Goal: Transaction & Acquisition: Purchase product/service

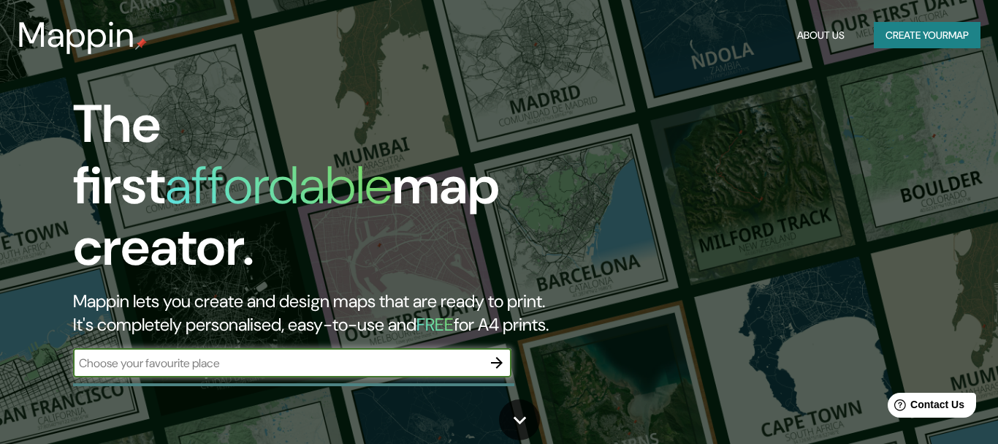
click at [132, 354] on input "text" at bounding box center [277, 362] width 409 height 17
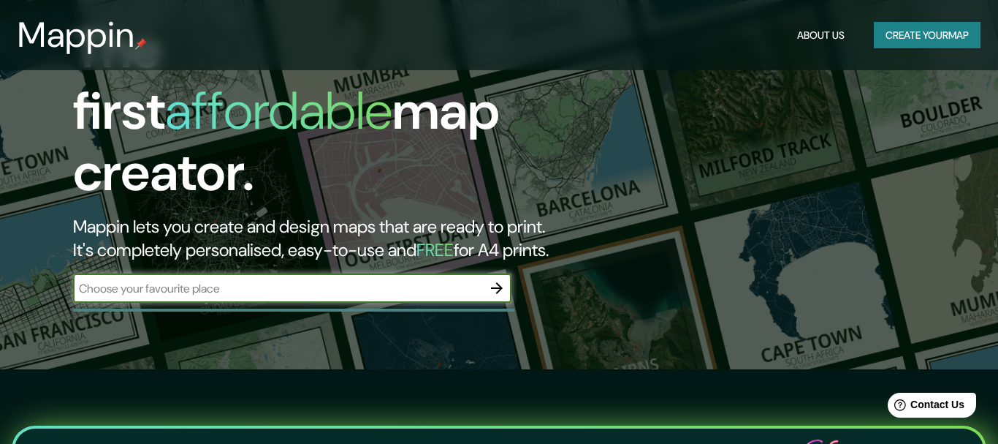
scroll to position [149, 0]
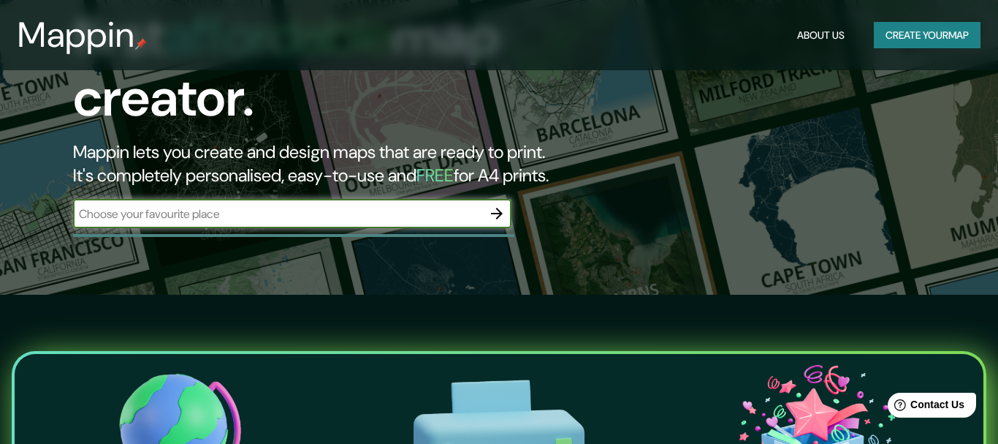
click at [187, 205] on input "text" at bounding box center [277, 213] width 409 height 17
paste input "Complejo de oficinas [PERSON_NAME] Km 14.5 vía a [GEOGRAPHIC_DATA]"
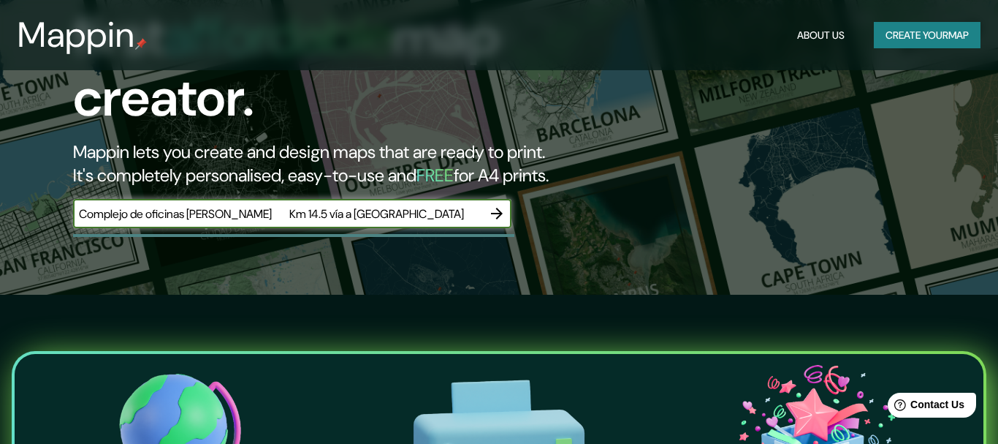
drag, startPoint x: 283, startPoint y: 202, endPoint x: 294, endPoint y: 204, distance: 11.8
click at [294, 205] on input "Complejo de oficinas [PERSON_NAME] Km 14.5 vía a [GEOGRAPHIC_DATA]" at bounding box center [277, 213] width 409 height 17
click at [101, 205] on input "Complejo de oficinas [PERSON_NAME] Km 14.5 vía a [GEOGRAPHIC_DATA]" at bounding box center [277, 213] width 409 height 17
type input "Complejo de oficinas [PERSON_NAME] Km 14.5 vía a [GEOGRAPHIC_DATA]"
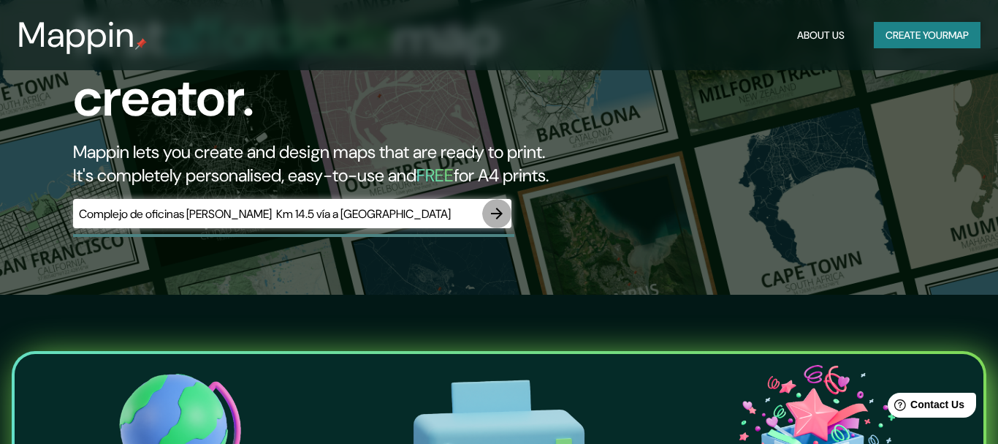
click at [494, 205] on icon "button" at bounding box center [497, 214] width 18 height 18
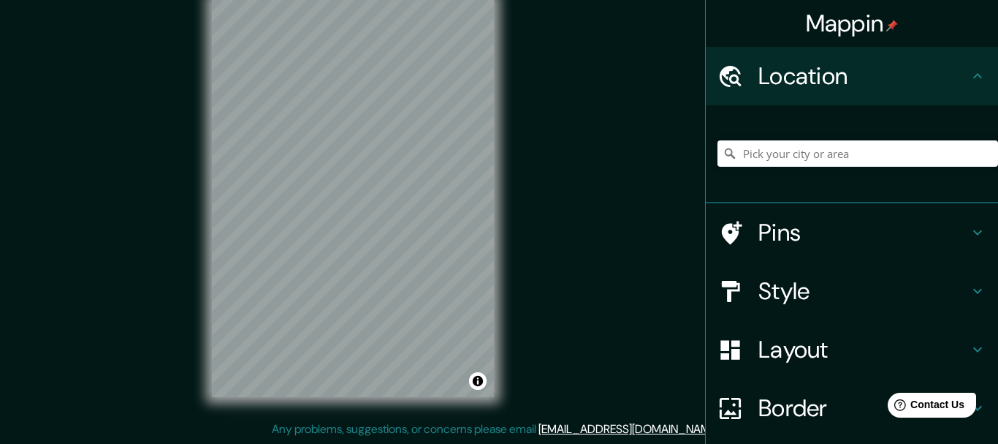
click at [774, 228] on h4 "Pins" at bounding box center [863, 232] width 210 height 29
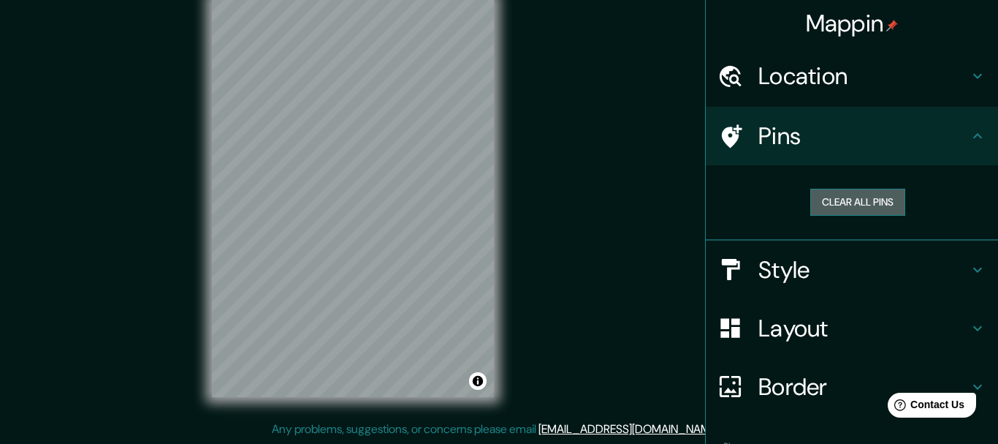
click at [826, 197] on button "Clear all pins" at bounding box center [857, 202] width 95 height 27
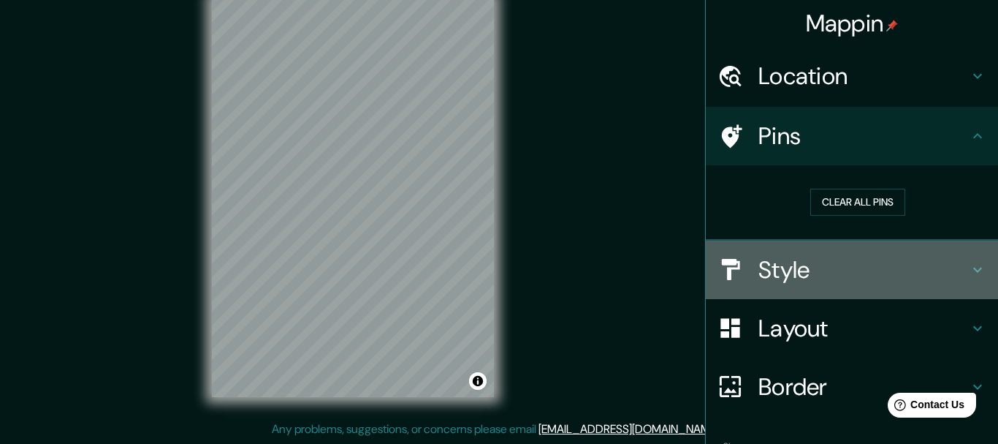
click at [806, 267] on h4 "Style" at bounding box center [863, 269] width 210 height 29
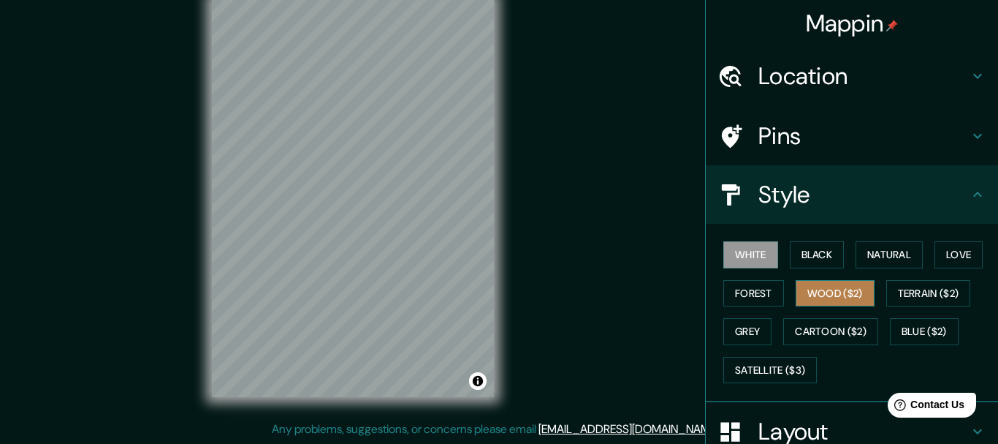
click at [851, 288] on button "Wood ($2)" at bounding box center [835, 293] width 79 height 27
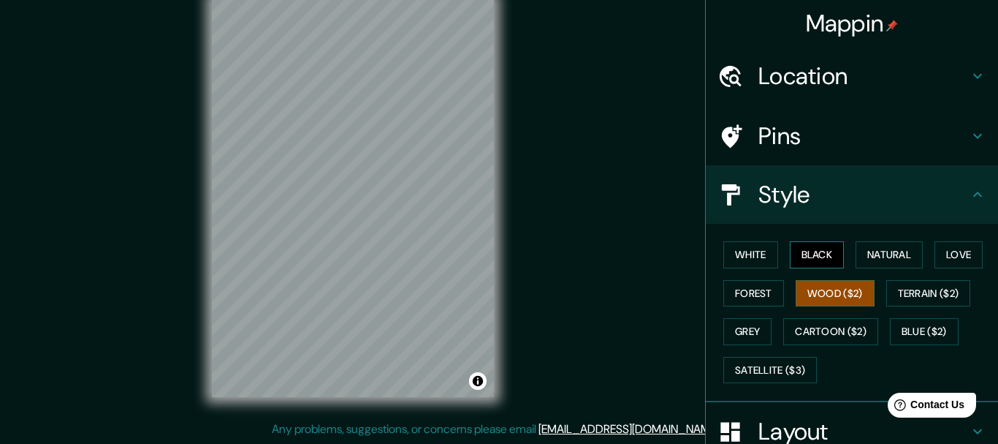
click at [823, 255] on button "Black" at bounding box center [817, 254] width 55 height 27
click at [902, 257] on button "Natural" at bounding box center [889, 254] width 67 height 27
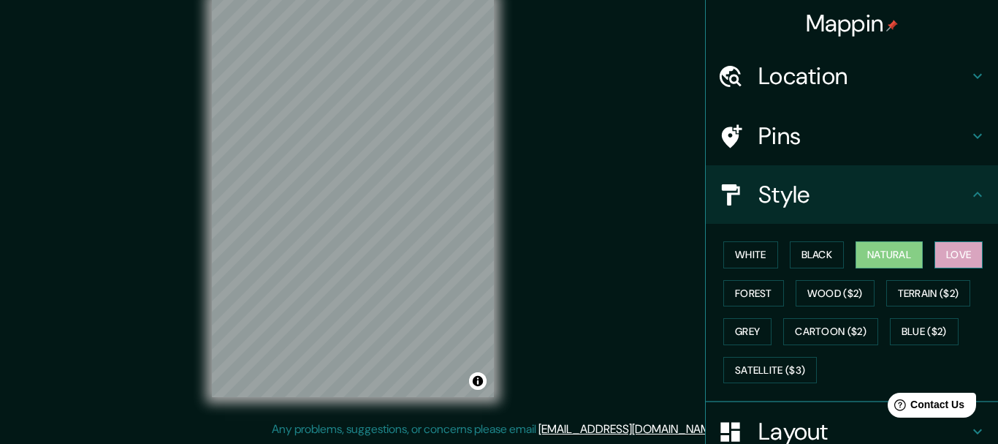
click at [961, 257] on button "Love" at bounding box center [959, 254] width 48 height 27
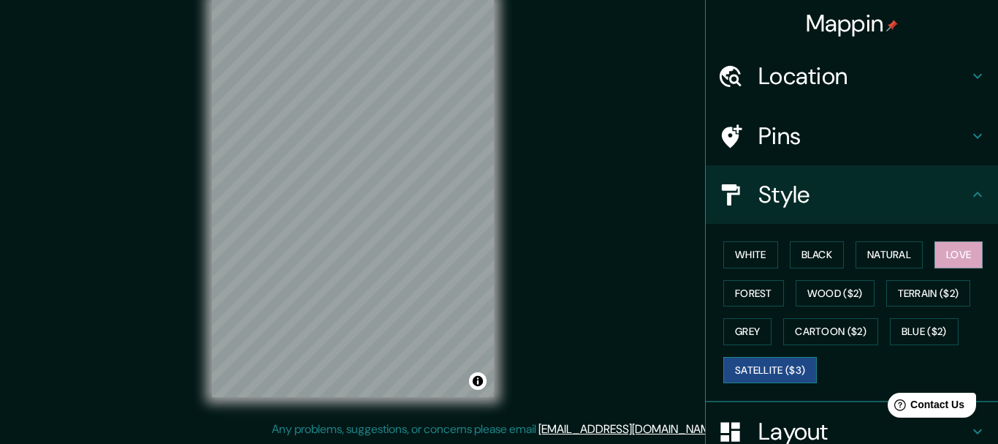
click at [787, 369] on button "Satellite ($3)" at bounding box center [770, 370] width 94 height 27
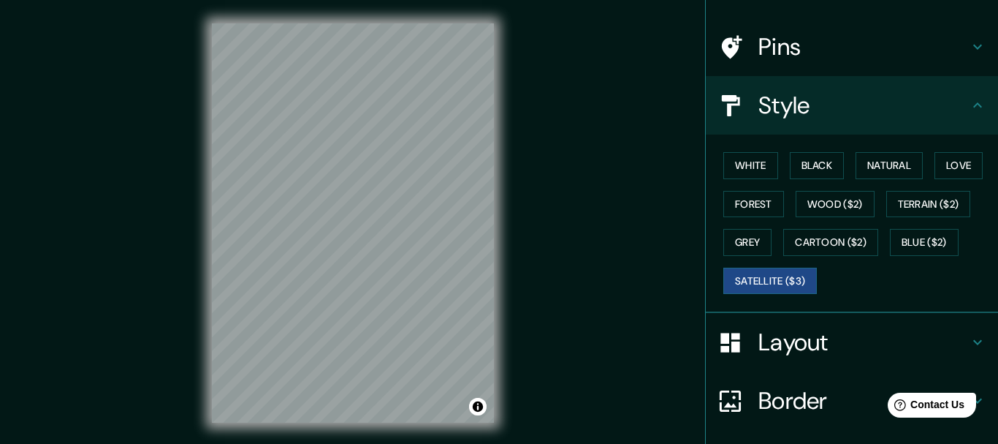
scroll to position [197, 0]
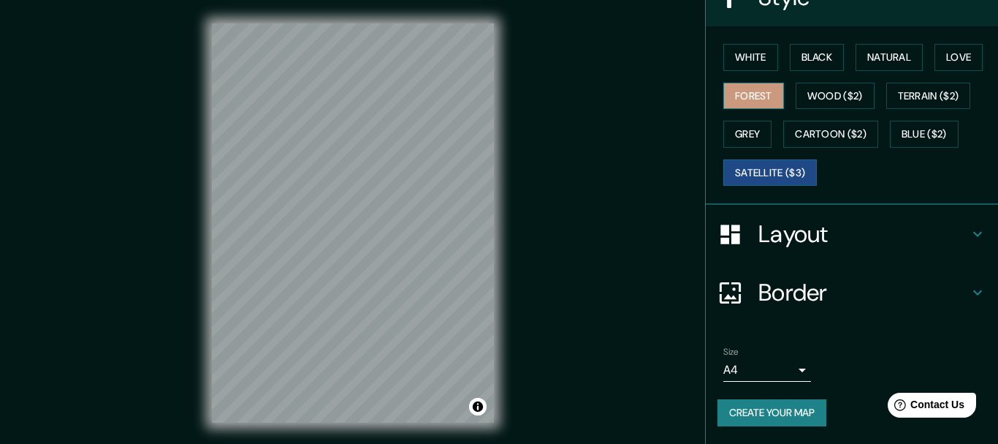
click at [756, 94] on button "Forest" at bounding box center [753, 96] width 61 height 27
click at [69, 211] on div "Mappin Location Pins Style White Black Natural Love Forest Wood ($2) Terrain ($…" at bounding box center [499, 234] width 998 height 469
click at [189, 275] on div "© Mapbox © OpenStreetMap Improve this map" at bounding box center [353, 223] width 329 height 446
click at [769, 176] on button "Satellite ($3)" at bounding box center [770, 172] width 94 height 27
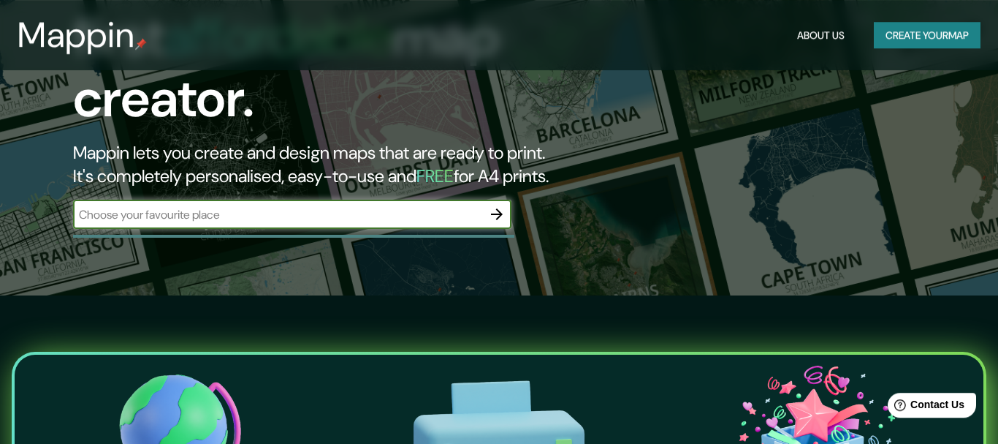
scroll to position [149, 0]
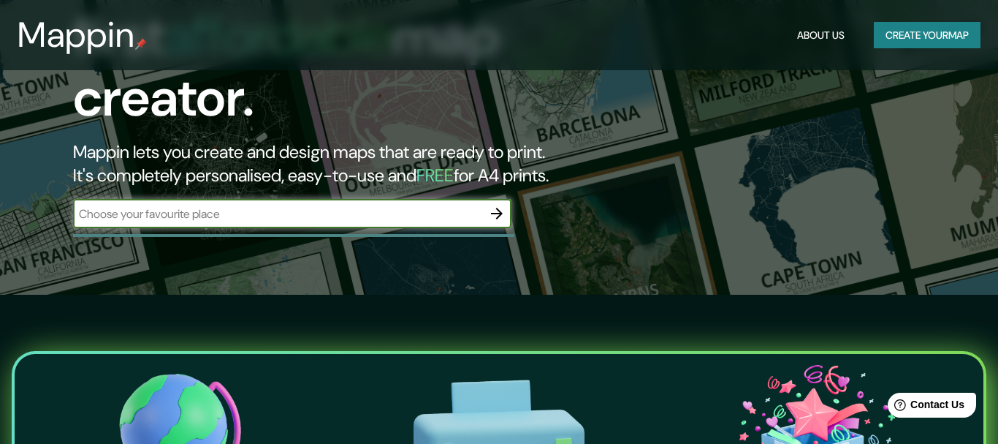
click at [173, 205] on input "text" at bounding box center [277, 213] width 409 height 17
type input "Samborondón Guayas [GEOGRAPHIC_DATA]"
click at [498, 205] on icon "button" at bounding box center [497, 214] width 18 height 18
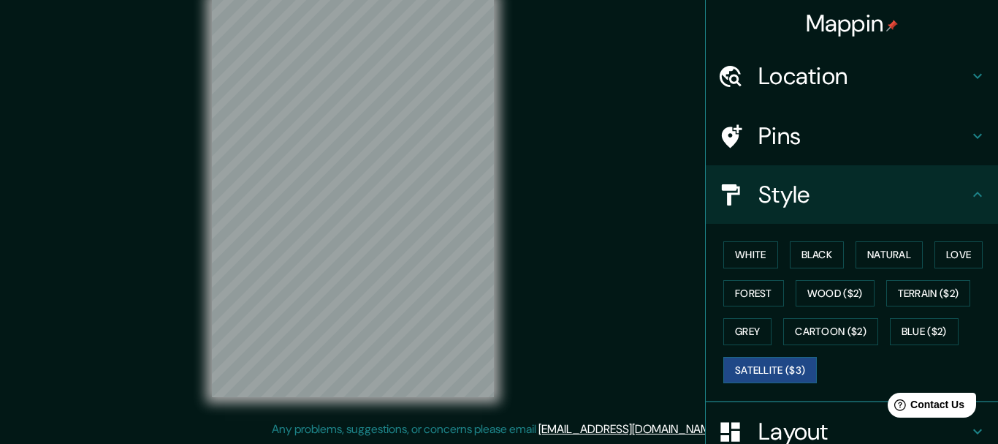
scroll to position [26, 0]
